Goal: Find specific page/section: Find specific page/section

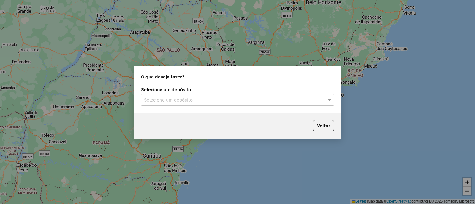
click at [235, 98] on input "text" at bounding box center [231, 100] width 175 height 7
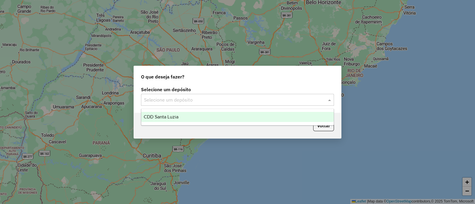
click at [217, 113] on div "CDD Santa Luzia" at bounding box center [237, 117] width 192 height 10
